Goal: Find specific page/section: Find specific page/section

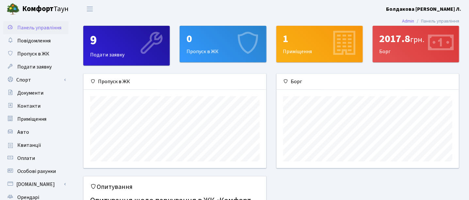
scroll to position [94, 182]
click at [24, 148] on span "Квитанції" at bounding box center [29, 145] width 24 height 7
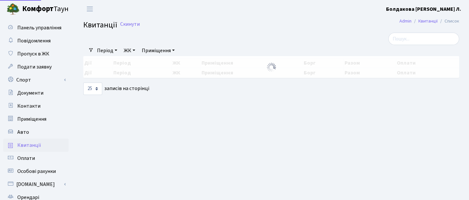
select select "25"
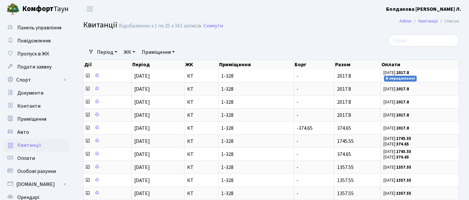
click at [455, 10] on b "Болдакова [PERSON_NAME] Л." at bounding box center [423, 9] width 75 height 7
click at [419, 37] on link "Вийти" at bounding box center [428, 36] width 65 height 10
